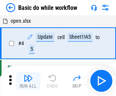
click at [28, 81] on img "button" at bounding box center [28, 78] width 9 height 9
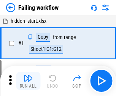
click at [28, 81] on img "button" at bounding box center [28, 78] width 9 height 9
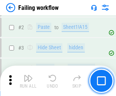
scroll to position [161, 0]
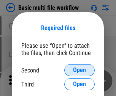
click at [79, 70] on span "Open" at bounding box center [79, 70] width 13 height 6
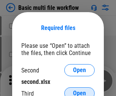
click at [79, 90] on span "Open" at bounding box center [79, 93] width 13 height 6
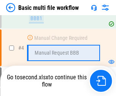
scroll to position [209, 0]
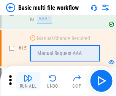
click at [28, 81] on img "button" at bounding box center [28, 78] width 9 height 9
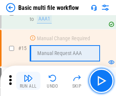
scroll to position [505, 0]
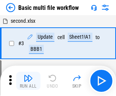
click at [28, 81] on img "button" at bounding box center [28, 78] width 9 height 9
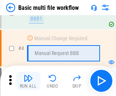
click at [28, 81] on img "button" at bounding box center [28, 78] width 9 height 9
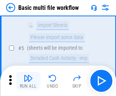
click at [28, 81] on img "button" at bounding box center [28, 78] width 9 height 9
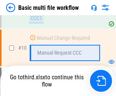
scroll to position [355, 0]
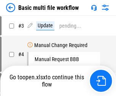
scroll to position [31, 0]
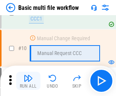
click at [28, 81] on img "button" at bounding box center [28, 78] width 9 height 9
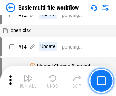
click at [28, 81] on img "button" at bounding box center [28, 78] width 9 height 9
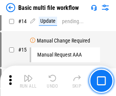
scroll to position [355, 0]
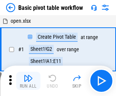
click at [28, 81] on img "button" at bounding box center [28, 78] width 9 height 9
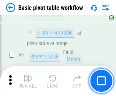
scroll to position [182, 0]
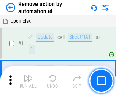
scroll to position [28, 0]
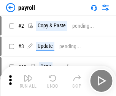
click at [28, 81] on img "button" at bounding box center [28, 78] width 9 height 9
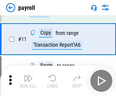
scroll to position [55, 0]
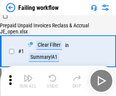
click at [28, 81] on img "button" at bounding box center [28, 78] width 9 height 9
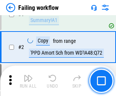
scroll to position [122, 0]
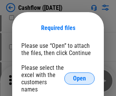
click at [79, 75] on span "Open" at bounding box center [79, 78] width 13 height 6
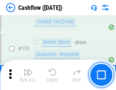
scroll to position [803, 0]
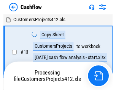
scroll to position [9, 0]
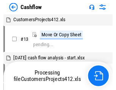
scroll to position [9, 0]
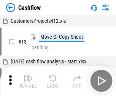
click at [28, 75] on img "button" at bounding box center [28, 78] width 9 height 9
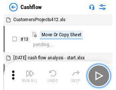
scroll to position [9, 0]
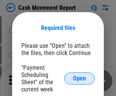
click at [79, 78] on span "Open" at bounding box center [79, 78] width 13 height 6
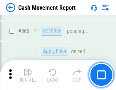
scroll to position [3476, 0]
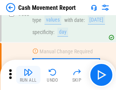
click at [28, 75] on img "button" at bounding box center [28, 72] width 9 height 9
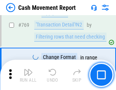
scroll to position [4214, 0]
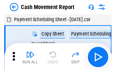
scroll to position [14, 0]
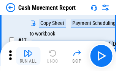
click at [28, 56] on img "button" at bounding box center [28, 53] width 9 height 9
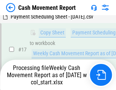
scroll to position [158, 0]
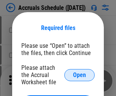
click at [79, 75] on span "Open" at bounding box center [79, 75] width 13 height 6
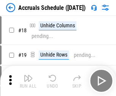
scroll to position [73, 0]
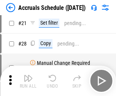
click at [28, 81] on img "button" at bounding box center [28, 78] width 9 height 9
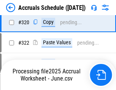
scroll to position [1411, 0]
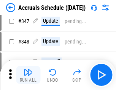
click at [28, 75] on img "button" at bounding box center [28, 72] width 9 height 9
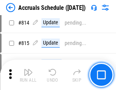
scroll to position [3347, 0]
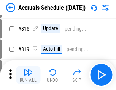
click at [28, 75] on img "button" at bounding box center [28, 72] width 9 height 9
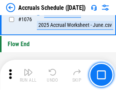
scroll to position [4542, 0]
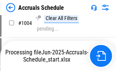
scroll to position [3863, 0]
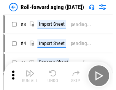
scroll to position [1, 0]
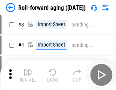
click at [28, 75] on img "button" at bounding box center [28, 72] width 9 height 9
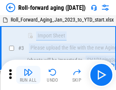
click at [28, 75] on img "button" at bounding box center [28, 72] width 9 height 9
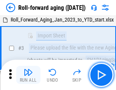
scroll to position [49, 0]
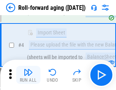
click at [28, 75] on img "button" at bounding box center [28, 72] width 9 height 9
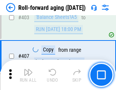
scroll to position [2630, 0]
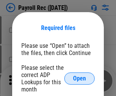
click at [79, 78] on span "Open" at bounding box center [79, 78] width 13 height 6
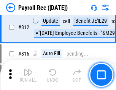
scroll to position [4818, 0]
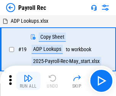
click at [28, 81] on img "button" at bounding box center [28, 78] width 9 height 9
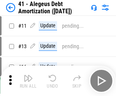
click at [28, 81] on img "button" at bounding box center [28, 78] width 9 height 9
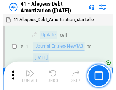
scroll to position [94, 0]
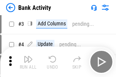
click at [28, 62] on img "button" at bounding box center [28, 59] width 9 height 9
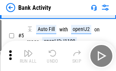
scroll to position [40, 0]
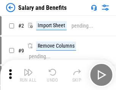
click at [28, 75] on img "button" at bounding box center [28, 72] width 9 height 9
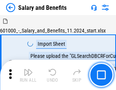
scroll to position [10, 0]
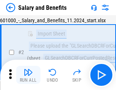
click at [28, 75] on img "button" at bounding box center [28, 72] width 9 height 9
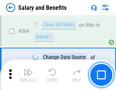
scroll to position [3571, 0]
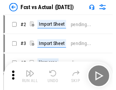
scroll to position [10, 0]
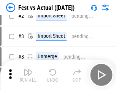
click at [28, 75] on img "button" at bounding box center [28, 72] width 9 height 9
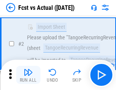
click at [28, 75] on img "button" at bounding box center [28, 72] width 9 height 9
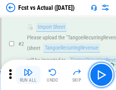
scroll to position [71, 0]
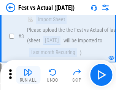
click at [28, 75] on img "button" at bounding box center [28, 72] width 9 height 9
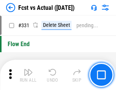
scroll to position [3630, 0]
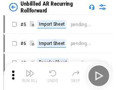
scroll to position [16, 0]
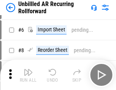
click at [28, 75] on img "button" at bounding box center [28, 72] width 9 height 9
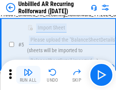
click at [28, 75] on img "button" at bounding box center [28, 72] width 9 height 9
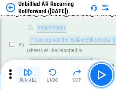
scroll to position [71, 0]
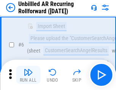
click at [28, 75] on img "button" at bounding box center [28, 72] width 9 height 9
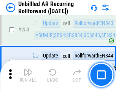
scroll to position [2576, 0]
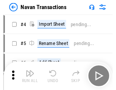
scroll to position [12, 0]
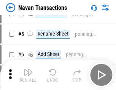
click at [28, 75] on img "button" at bounding box center [28, 72] width 9 height 9
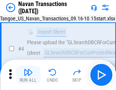
click at [28, 75] on img "button" at bounding box center [28, 72] width 9 height 9
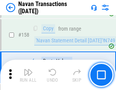
scroll to position [2459, 0]
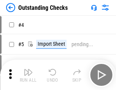
click at [28, 75] on img "button" at bounding box center [28, 72] width 9 height 9
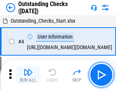
scroll to position [32, 0]
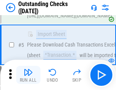
click at [28, 75] on img "button" at bounding box center [28, 72] width 9 height 9
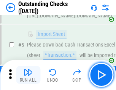
scroll to position [79, 0]
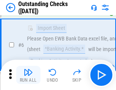
click at [28, 75] on img "button" at bounding box center [28, 72] width 9 height 9
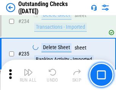
scroll to position [2303, 0]
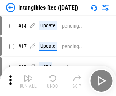
click at [28, 81] on img "button" at bounding box center [28, 78] width 9 height 9
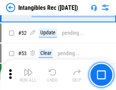
scroll to position [295, 0]
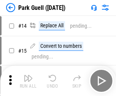
click at [28, 75] on img "button" at bounding box center [28, 78] width 9 height 9
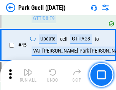
scroll to position [948, 0]
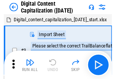
scroll to position [22, 0]
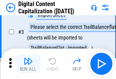
click at [28, 64] on img "button" at bounding box center [28, 61] width 9 height 9
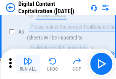
click at [28, 64] on img "button" at bounding box center [28, 61] width 9 height 9
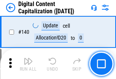
scroll to position [804, 0]
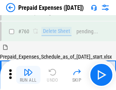
click at [28, 75] on img "button" at bounding box center [28, 72] width 9 height 9
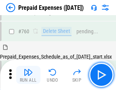
scroll to position [2102, 0]
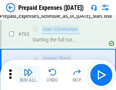
click at [28, 75] on img "button" at bounding box center [28, 72] width 9 height 9
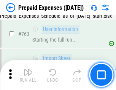
scroll to position [2147, 0]
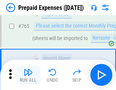
click at [28, 75] on img "button" at bounding box center [28, 72] width 9 height 9
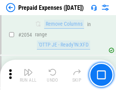
scroll to position [7927, 0]
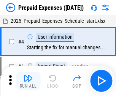
click at [28, 81] on img "button" at bounding box center [28, 78] width 9 height 9
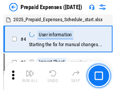
scroll to position [33, 0]
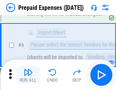
click at [28, 75] on img "button" at bounding box center [28, 72] width 9 height 9
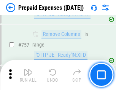
scroll to position [2702, 0]
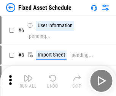
click at [28, 81] on img "button" at bounding box center [28, 78] width 9 height 9
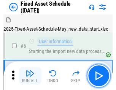
scroll to position [41, 0]
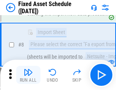
click at [28, 75] on img "button" at bounding box center [28, 72] width 9 height 9
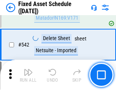
scroll to position [2704, 0]
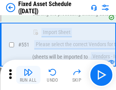
click at [28, 75] on img "button" at bounding box center [28, 72] width 9 height 9
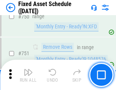
scroll to position [3697, 0]
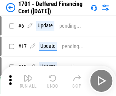
click at [28, 81] on img "button" at bounding box center [28, 78] width 9 height 9
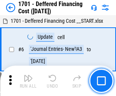
scroll to position [91, 0]
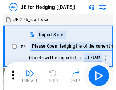
scroll to position [1, 0]
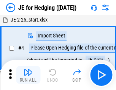
click at [28, 75] on img "button" at bounding box center [28, 72] width 9 height 9
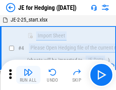
click at [28, 75] on img "button" at bounding box center [28, 72] width 9 height 9
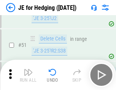
scroll to position [491, 0]
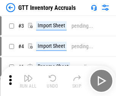
click at [28, 75] on img "button" at bounding box center [28, 78] width 9 height 9
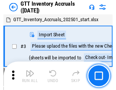
scroll to position [1, 0]
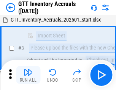
click at [28, 75] on img "button" at bounding box center [28, 72] width 9 height 9
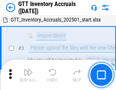
scroll to position [49, 0]
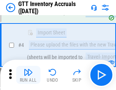
click at [28, 75] on img "button" at bounding box center [28, 72] width 9 height 9
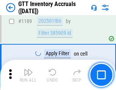
scroll to position [6193, 0]
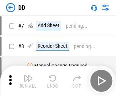
click at [28, 81] on img "button" at bounding box center [28, 78] width 9 height 9
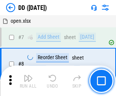
scroll to position [73, 0]
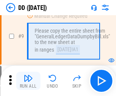
click at [28, 81] on img "button" at bounding box center [28, 78] width 9 height 9
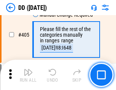
scroll to position [3393, 0]
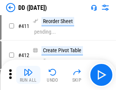
click at [28, 75] on img "button" at bounding box center [28, 72] width 9 height 9
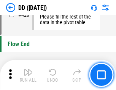
scroll to position [3630, 0]
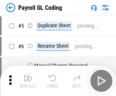
click at [28, 81] on img "button" at bounding box center [28, 78] width 9 height 9
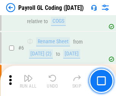
scroll to position [91, 0]
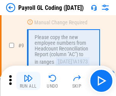
click at [28, 81] on img "button" at bounding box center [28, 78] width 9 height 9
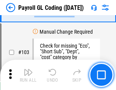
scroll to position [1779, 0]
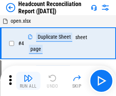
click at [28, 81] on img "button" at bounding box center [28, 78] width 9 height 9
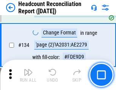
scroll to position [912, 0]
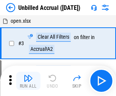
click at [28, 81] on img "button" at bounding box center [28, 78] width 9 height 9
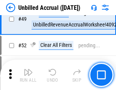
scroll to position [688, 0]
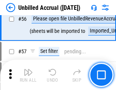
click at [28, 75] on img "button" at bounding box center [28, 72] width 9 height 9
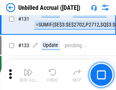
scroll to position [2259, 0]
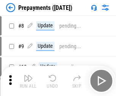
click at [28, 81] on img "button" at bounding box center [28, 78] width 9 height 9
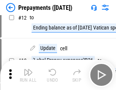
scroll to position [47, 0]
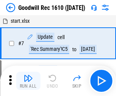
click at [28, 81] on img "button" at bounding box center [28, 78] width 9 height 9
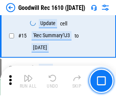
scroll to position [130, 0]
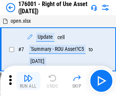
click at [28, 81] on img "button" at bounding box center [28, 78] width 9 height 9
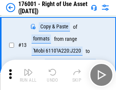
scroll to position [49, 0]
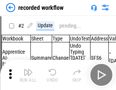
click at [28, 75] on img "button" at bounding box center [28, 72] width 9 height 9
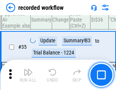
scroll to position [2370, 0]
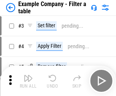
click at [28, 81] on img "button" at bounding box center [28, 78] width 9 height 9
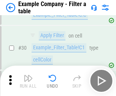
scroll to position [694, 0]
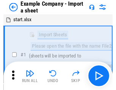
scroll to position [12, 0]
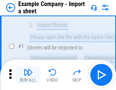
click at [28, 75] on img "button" at bounding box center [28, 72] width 9 height 9
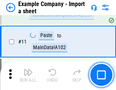
scroll to position [168, 0]
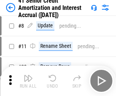
click at [28, 75] on img "button" at bounding box center [28, 78] width 9 height 9
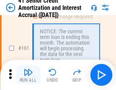
click at [28, 75] on img "button" at bounding box center [28, 72] width 9 height 9
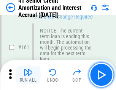
scroll to position [811, 0]
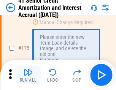
click at [28, 75] on img "button" at bounding box center [28, 72] width 9 height 9
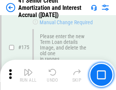
scroll to position [888, 0]
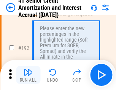
click at [28, 75] on img "button" at bounding box center [28, 72] width 9 height 9
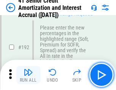
scroll to position [968, 0]
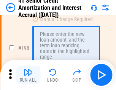
click at [28, 75] on img "button" at bounding box center [28, 72] width 9 height 9
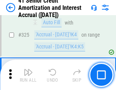
scroll to position [1937, 0]
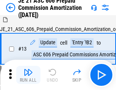
click at [28, 75] on img "button" at bounding box center [28, 72] width 9 height 9
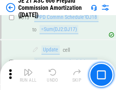
scroll to position [1416, 0]
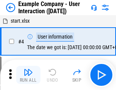
click at [28, 75] on img "button" at bounding box center [28, 72] width 9 height 9
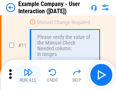
click at [28, 75] on img "button" at bounding box center [28, 72] width 9 height 9
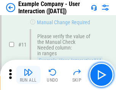
scroll to position [164, 0]
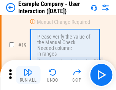
click at [28, 75] on img "button" at bounding box center [28, 72] width 9 height 9
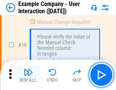
click at [28, 75] on img "button" at bounding box center [28, 72] width 9 height 9
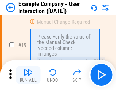
click at [28, 75] on img "button" at bounding box center [28, 72] width 9 height 9
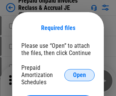
click at [79, 75] on span "Open" at bounding box center [79, 75] width 13 height 6
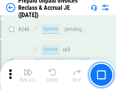
scroll to position [1024, 0]
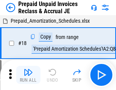
click at [28, 75] on img "button" at bounding box center [28, 72] width 9 height 9
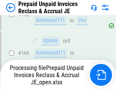
scroll to position [985, 0]
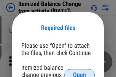
click at [79, 72] on span "Open" at bounding box center [79, 75] width 13 height 6
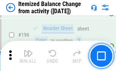
scroll to position [1460, 0]
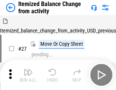
scroll to position [12, 0]
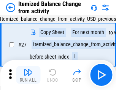
click at [28, 75] on img "button" at bounding box center [28, 72] width 9 height 9
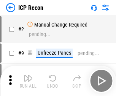
scroll to position [3, 0]
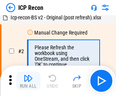
click at [28, 81] on img "button" at bounding box center [28, 78] width 9 height 9
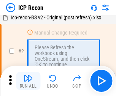
click at [28, 81] on img "button" at bounding box center [28, 78] width 9 height 9
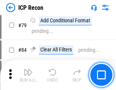
scroll to position [743, 0]
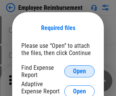
click at [79, 71] on span "Open" at bounding box center [79, 71] width 13 height 6
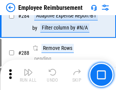
scroll to position [2061, 0]
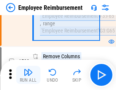
click at [28, 75] on img "button" at bounding box center [28, 72] width 9 height 9
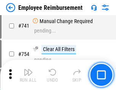
scroll to position [5321, 0]
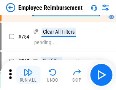
click at [28, 75] on img "button" at bounding box center [28, 72] width 9 height 9
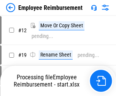
scroll to position [26, 0]
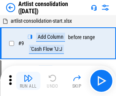
click at [28, 81] on img "button" at bounding box center [28, 78] width 9 height 9
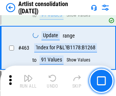
scroll to position [3321, 0]
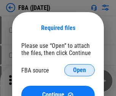
click at [79, 70] on span "Open" at bounding box center [79, 70] width 13 height 6
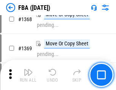
scroll to position [8145, 0]
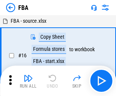
scroll to position [8, 0]
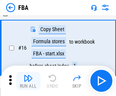
click at [28, 81] on img "button" at bounding box center [28, 78] width 9 height 9
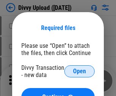
click at [79, 71] on span "Open" at bounding box center [79, 71] width 13 height 6
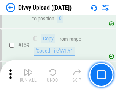
scroll to position [785, 0]
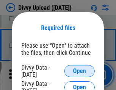
click at [79, 71] on span "Open" at bounding box center [79, 71] width 13 height 6
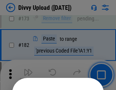
scroll to position [851, 0]
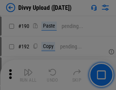
scroll to position [957, 0]
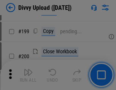
scroll to position [1103, 0]
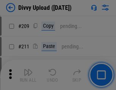
scroll to position [1288, 0]
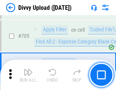
scroll to position [5188, 0]
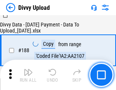
scroll to position [893, 0]
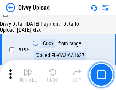
scroll to position [1060, 0]
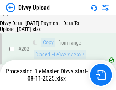
scroll to position [1227, 0]
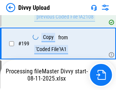
scroll to position [1183, 0]
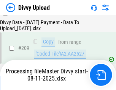
scroll to position [1394, 0]
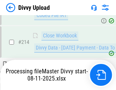
scroll to position [1562, 0]
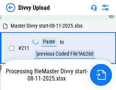
scroll to position [1518, 0]
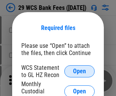
click at [79, 71] on span "Open" at bounding box center [79, 71] width 13 height 6
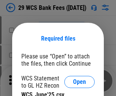
scroll to position [11, 0]
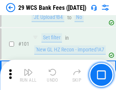
scroll to position [739, 0]
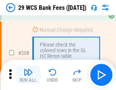
click at [28, 75] on img "button" at bounding box center [28, 72] width 9 height 9
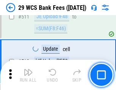
scroll to position [3816, 0]
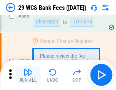
click at [28, 75] on img "button" at bounding box center [28, 72] width 9 height 9
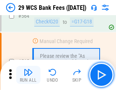
scroll to position [4102, 0]
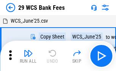
scroll to position [14, 0]
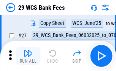
click at [28, 56] on img "button" at bounding box center [28, 53] width 9 height 9
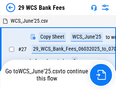
scroll to position [4, 0]
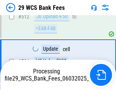
scroll to position [4003, 0]
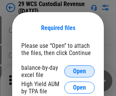
click at [79, 71] on span "Open" at bounding box center [79, 71] width 13 height 6
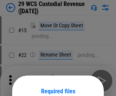
scroll to position [63, 0]
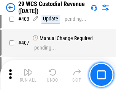
scroll to position [3513, 0]
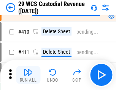
click at [28, 75] on img "button" at bounding box center [28, 72] width 9 height 9
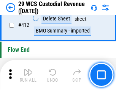
scroll to position [3622, 0]
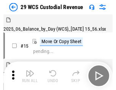
scroll to position [18, 0]
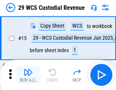
click at [28, 75] on img "button" at bounding box center [28, 72] width 9 height 9
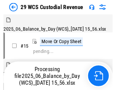
scroll to position [18, 0]
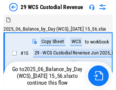
scroll to position [14, 0]
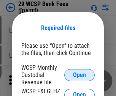
click at [79, 75] on span "Open" at bounding box center [79, 75] width 13 height 6
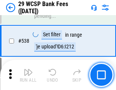
scroll to position [2914, 0]
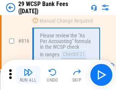
click at [28, 75] on img "button" at bounding box center [28, 72] width 9 height 9
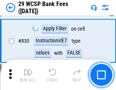
scroll to position [4812, 0]
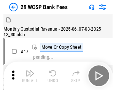
scroll to position [18, 0]
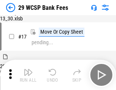
click at [28, 75] on img "button" at bounding box center [28, 72] width 9 height 9
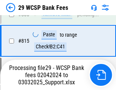
scroll to position [4559, 0]
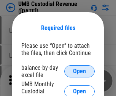
click at [79, 71] on span "Open" at bounding box center [79, 71] width 13 height 6
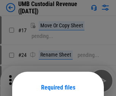
scroll to position [60, 0]
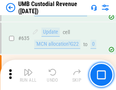
scroll to position [3969, 0]
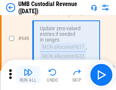
click at [28, 75] on img "button" at bounding box center [28, 72] width 9 height 9
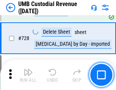
scroll to position [4678, 0]
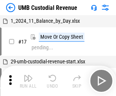
scroll to position [6, 0]
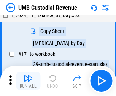
click at [28, 81] on img "button" at bounding box center [28, 78] width 9 height 9
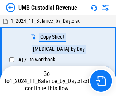
scroll to position [3, 0]
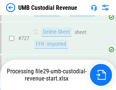
scroll to position [4661, 0]
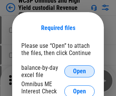
click at [79, 71] on span "Open" at bounding box center [79, 71] width 13 height 6
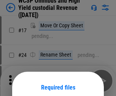
scroll to position [60, 0]
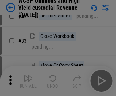
scroll to position [173, 0]
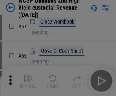
scroll to position [331, 0]
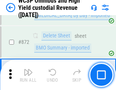
scroll to position [6419, 0]
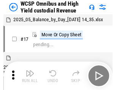
scroll to position [4, 0]
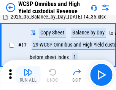
click at [28, 75] on img "button" at bounding box center [28, 72] width 9 height 9
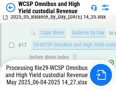
scroll to position [158, 0]
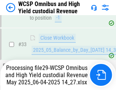
scroll to position [375, 0]
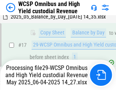
scroll to position [158, 0]
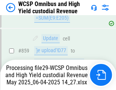
scroll to position [6368, 0]
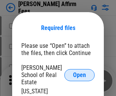
click at [79, 72] on span "Open" at bounding box center [79, 75] width 13 height 6
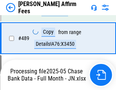
scroll to position [1979, 0]
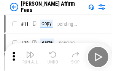
scroll to position [8, 0]
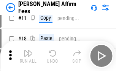
click at [28, 56] on img "button" at bounding box center [28, 53] width 9 height 9
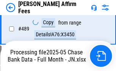
scroll to position [1989, 0]
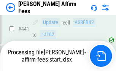
scroll to position [1989, 0]
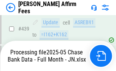
scroll to position [1989, 0]
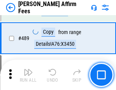
scroll to position [1979, 0]
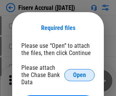
click at [79, 72] on span "Open" at bounding box center [79, 75] width 13 height 6
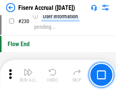
scroll to position [2403, 0]
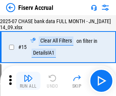
click at [28, 81] on img "button" at bounding box center [28, 78] width 9 height 9
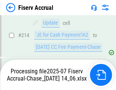
scroll to position [2349, 0]
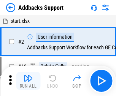
click at [28, 75] on img "button" at bounding box center [28, 78] width 9 height 9
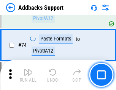
scroll to position [552, 0]
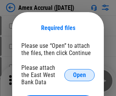
click at [79, 75] on span "Open" at bounding box center [79, 75] width 13 height 6
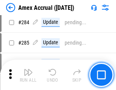
scroll to position [2077, 0]
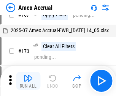
click at [28, 81] on img "button" at bounding box center [28, 78] width 9 height 9
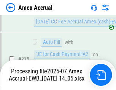
scroll to position [2307, 0]
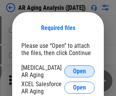
click at [79, 70] on span "Open" at bounding box center [79, 71] width 13 height 6
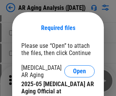
scroll to position [228, 0]
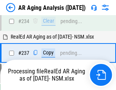
scroll to position [1176, 0]
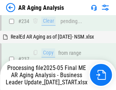
scroll to position [1198, 0]
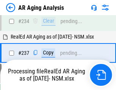
scroll to position [1167, 0]
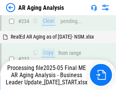
scroll to position [1167, 0]
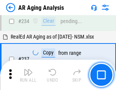
scroll to position [1167, 0]
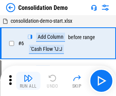
click at [28, 81] on img "button" at bounding box center [28, 78] width 9 height 9
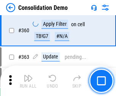
scroll to position [2542, 0]
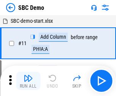
click at [28, 81] on img "button" at bounding box center [28, 78] width 9 height 9
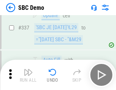
scroll to position [1995, 0]
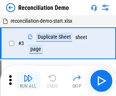
click at [28, 81] on img "button" at bounding box center [28, 78] width 9 height 9
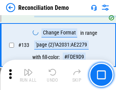
scroll to position [901, 0]
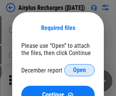
click at [79, 70] on span "Open" at bounding box center [79, 70] width 13 height 6
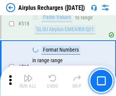
scroll to position [3263, 0]
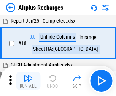
click at [28, 81] on img "button" at bounding box center [28, 78] width 9 height 9
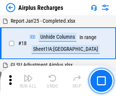
scroll to position [33, 0]
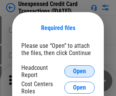
click at [79, 71] on span "Open" at bounding box center [79, 71] width 13 height 6
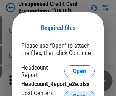
click at [79, 94] on span "Open" at bounding box center [79, 97] width 13 height 6
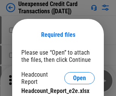
scroll to position [7, 0]
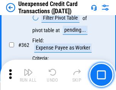
scroll to position [1950, 0]
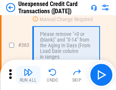
click at [28, 75] on img "button" at bounding box center [28, 72] width 9 height 9
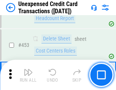
scroll to position [2587, 0]
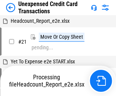
scroll to position [12, 0]
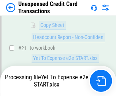
scroll to position [123, 0]
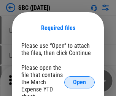
click at [79, 82] on span "Open" at bounding box center [79, 82] width 13 height 6
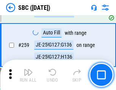
scroll to position [1482, 0]
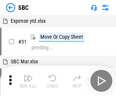
click at [28, 81] on img "button" at bounding box center [28, 78] width 9 height 9
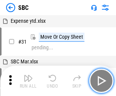
scroll to position [8, 0]
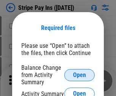
click at [79, 75] on span "Open" at bounding box center [79, 75] width 13 height 6
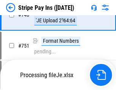
scroll to position [3932, 0]
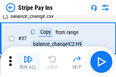
click at [28, 62] on img "button" at bounding box center [28, 59] width 9 height 9
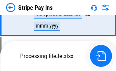
scroll to position [3915, 0]
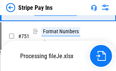
scroll to position [3915, 0]
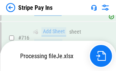
scroll to position [3915, 0]
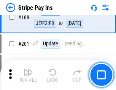
scroll to position [1080, 0]
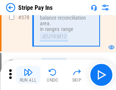
click at [28, 75] on img "button" at bounding box center [28, 72] width 9 height 9
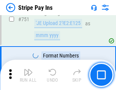
scroll to position [3905, 0]
